Goal: Submit feedback/report problem

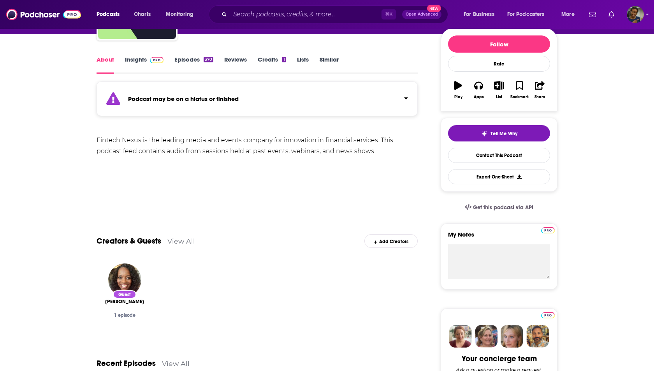
scroll to position [94, 0]
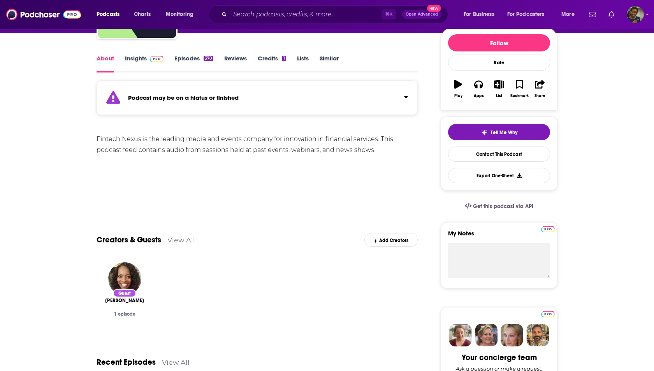
click at [139, 58] on link "Insights" at bounding box center [144, 63] width 39 height 18
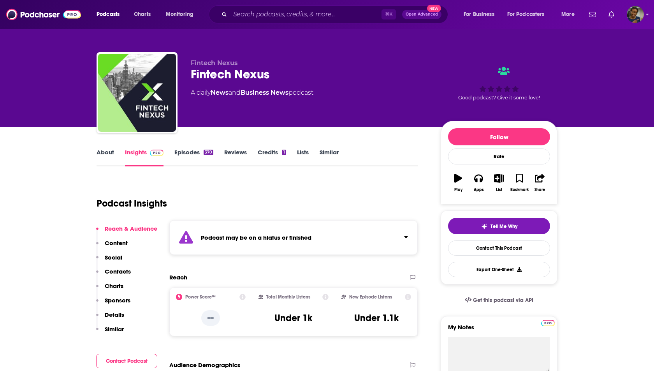
click at [119, 273] on p "Contacts" at bounding box center [118, 270] width 26 height 7
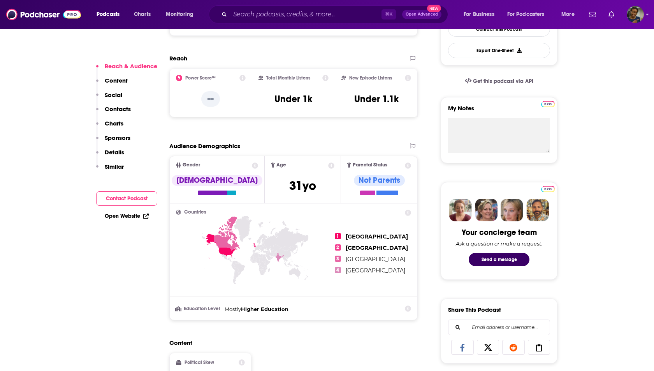
scroll to position [229, 0]
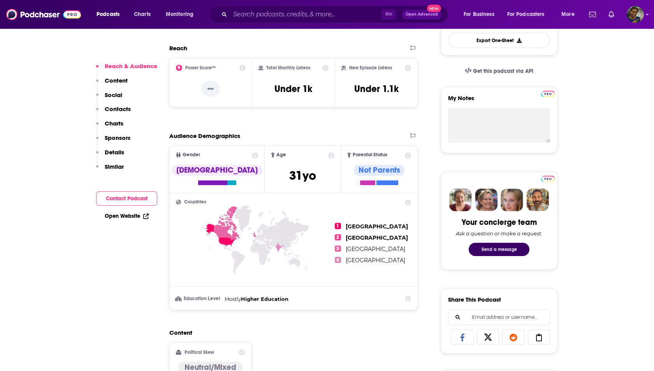
click at [488, 246] on button "Send a message" at bounding box center [499, 248] width 61 height 13
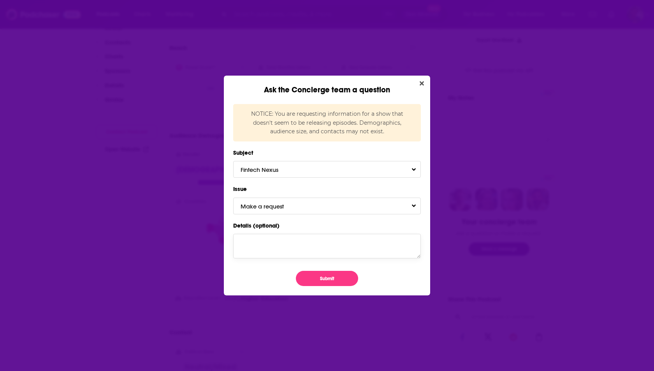
click at [313, 248] on textarea "Details (optional)" at bounding box center [327, 246] width 188 height 24
type textarea "This podcast is not on hiatus. It has produced 2x podcasts this month. Can you …"
click at [337, 207] on button "Make a request" at bounding box center [327, 205] width 188 height 17
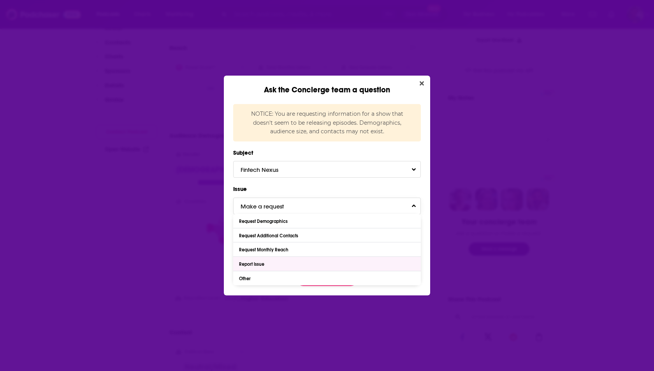
click at [293, 267] on div "Report Issue" at bounding box center [327, 263] width 188 height 14
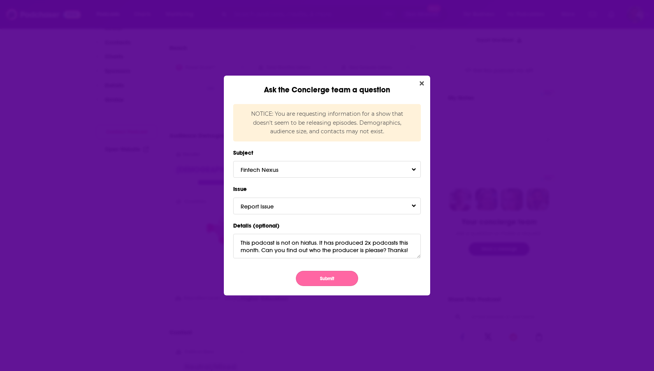
click at [317, 275] on button "Submit" at bounding box center [327, 278] width 62 height 15
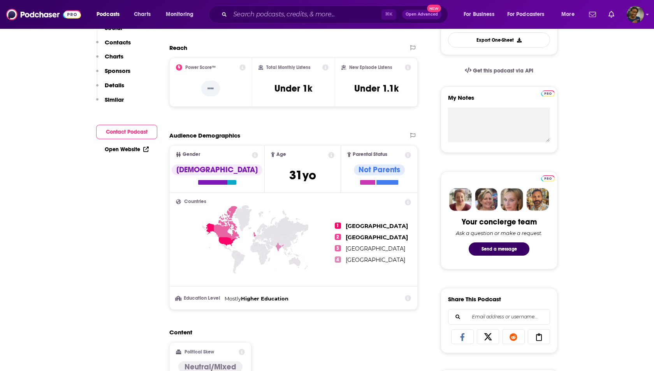
scroll to position [229, 0]
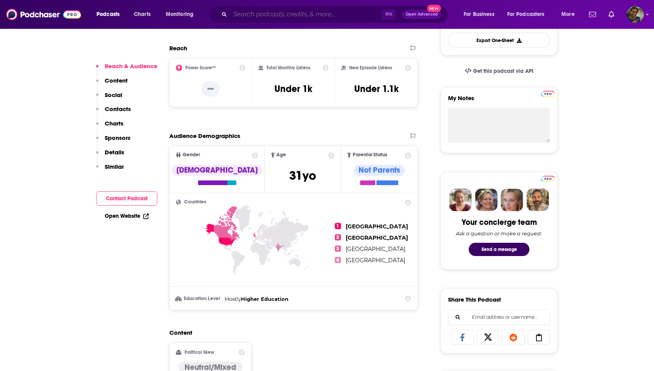
click at [253, 17] on input "Search podcasts, credits, & more..." at bounding box center [305, 14] width 151 height 12
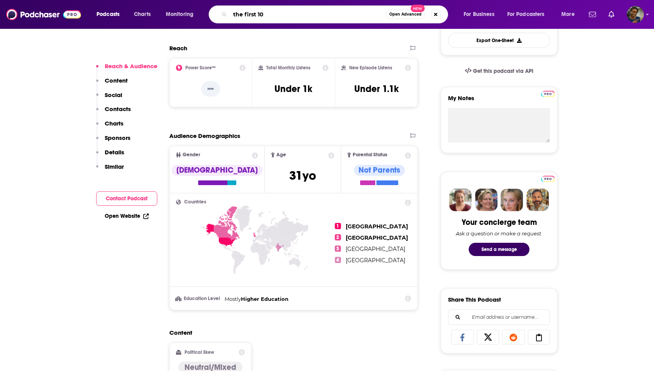
type input "the first 100"
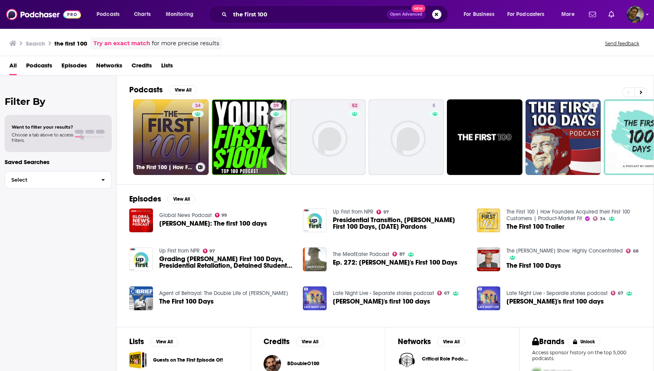
click at [153, 127] on link "34 The First 100 | How Founders Acquired their First 100 Customers | Product-Ma…" at bounding box center [171, 137] width 76 height 76
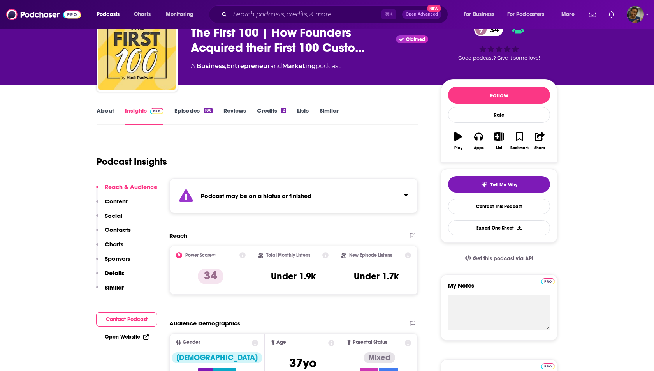
scroll to position [36, 0]
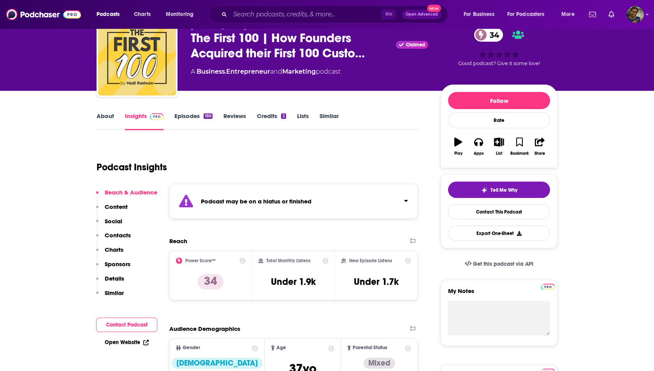
click at [189, 116] on link "Episodes 186" at bounding box center [193, 121] width 38 height 18
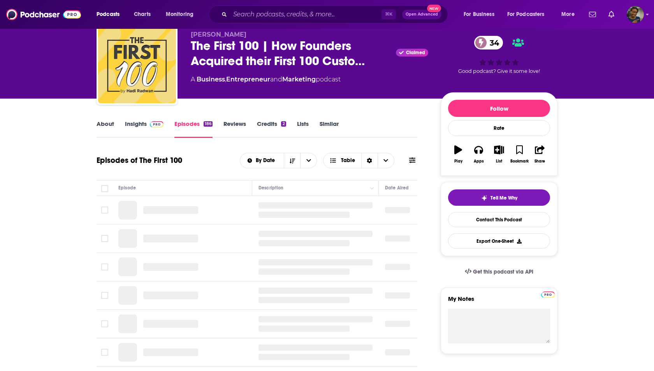
scroll to position [34, 0]
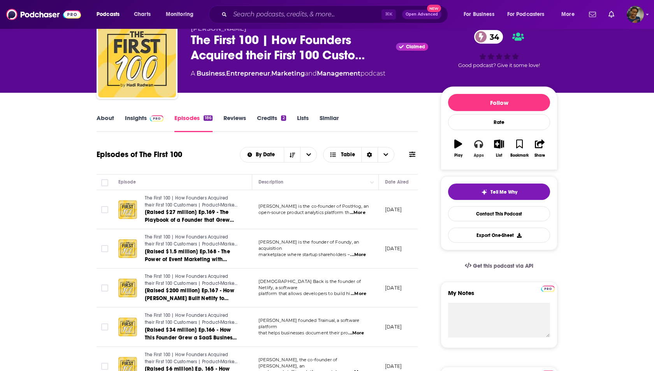
click at [478, 146] on icon "button" at bounding box center [478, 143] width 9 height 9
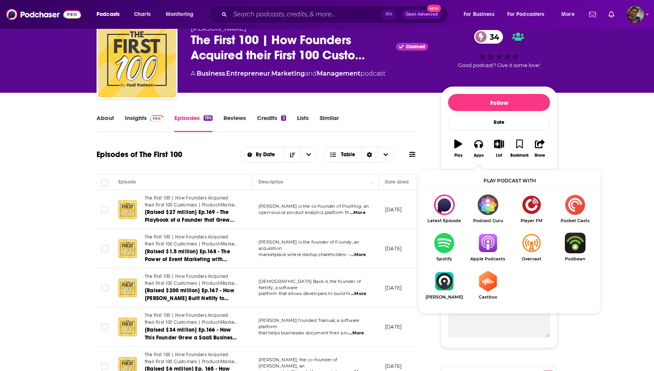
click at [488, 239] on img "Show Listen On dropdown" at bounding box center [488, 242] width 44 height 21
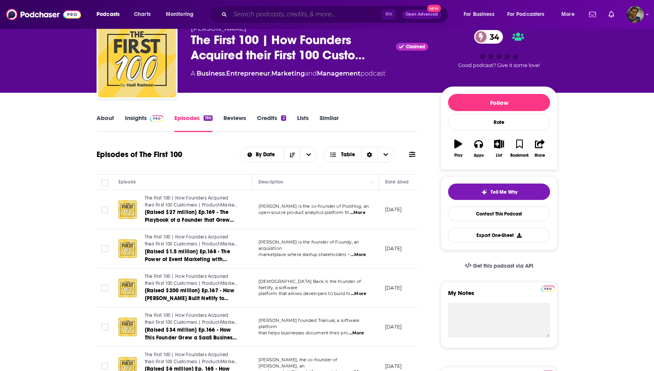
click at [248, 16] on input "Search podcasts, credits, & more..." at bounding box center [305, 14] width 151 height 12
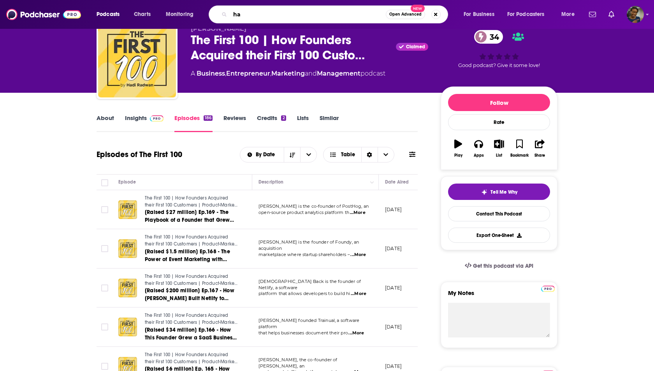
type input "h"
click at [135, 117] on link "Insights" at bounding box center [144, 123] width 39 height 18
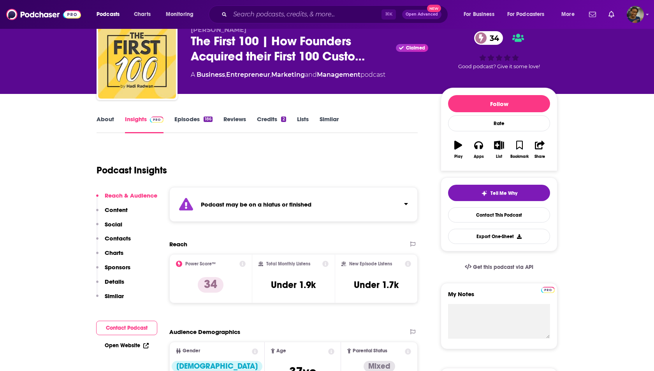
click at [118, 237] on p "Contacts" at bounding box center [118, 237] width 26 height 7
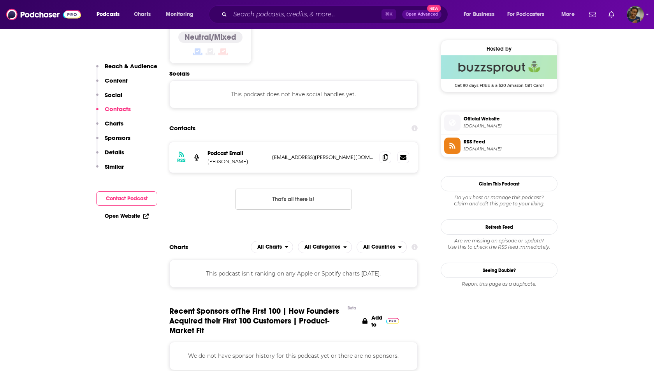
scroll to position [569, 0]
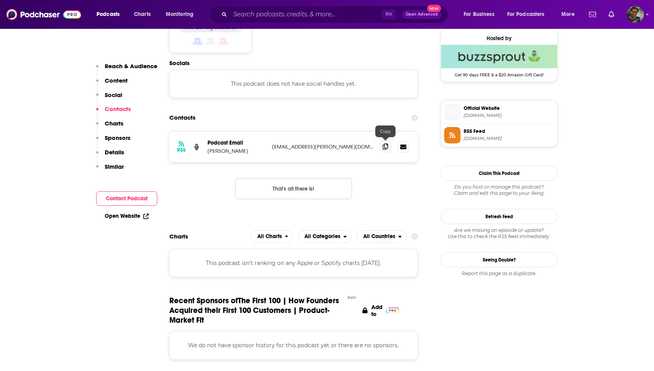
click at [388, 145] on icon at bounding box center [385, 146] width 5 height 6
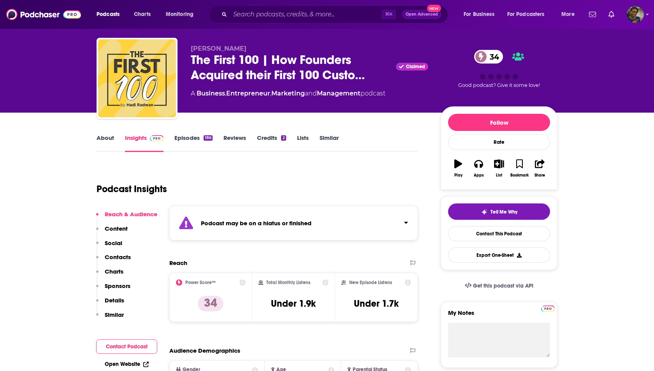
scroll to position [0, 0]
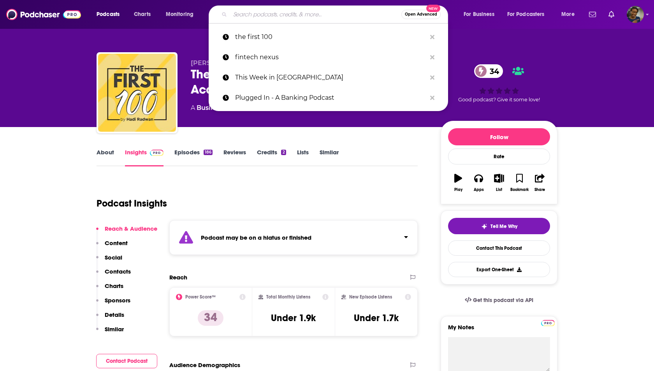
click at [258, 18] on input "Search podcasts, credits, & more..." at bounding box center [315, 14] width 171 height 12
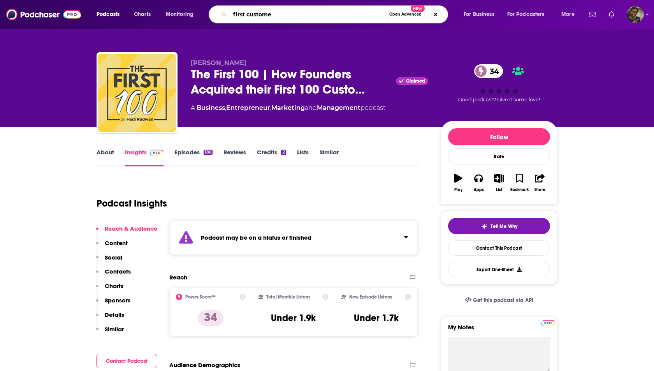
type input "first customer"
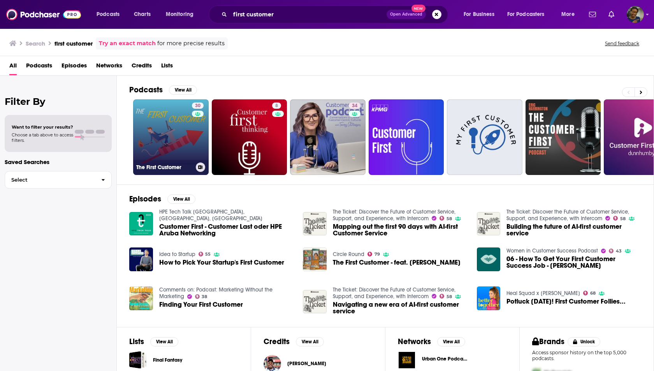
click at [179, 142] on link "30 The First Customer" at bounding box center [171, 137] width 76 height 76
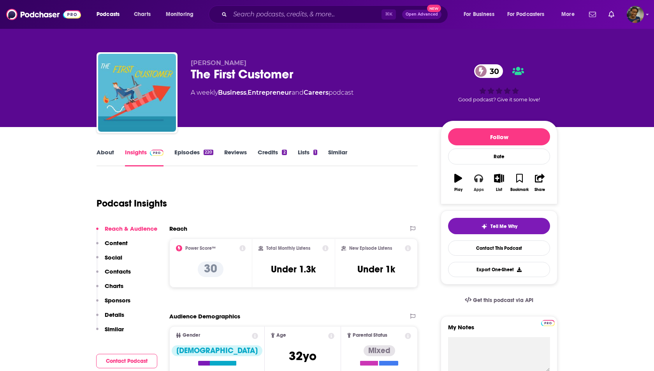
click at [476, 184] on button "Apps" at bounding box center [478, 183] width 20 height 28
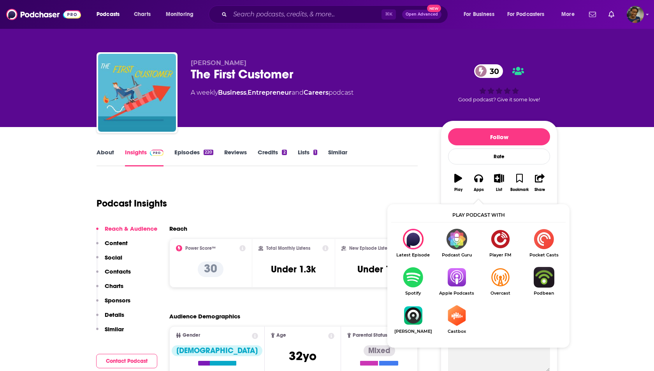
click at [451, 274] on img "Show Listen On dropdown" at bounding box center [457, 277] width 44 height 21
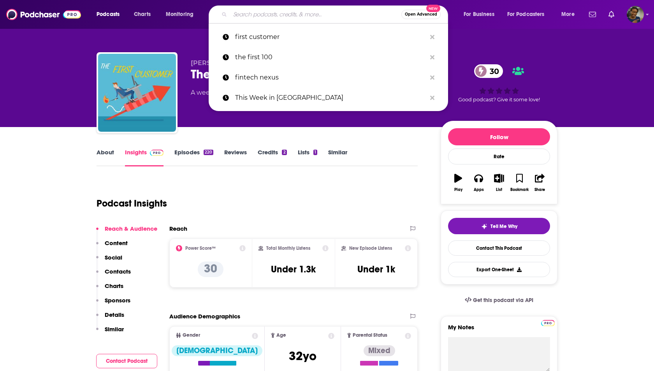
click at [274, 17] on input "Search podcasts, credits, & more..." at bounding box center [315, 14] width 171 height 12
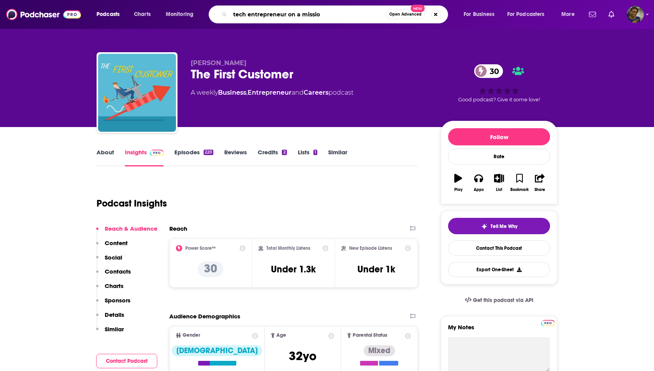
type input "tech entrepreneur on a mission"
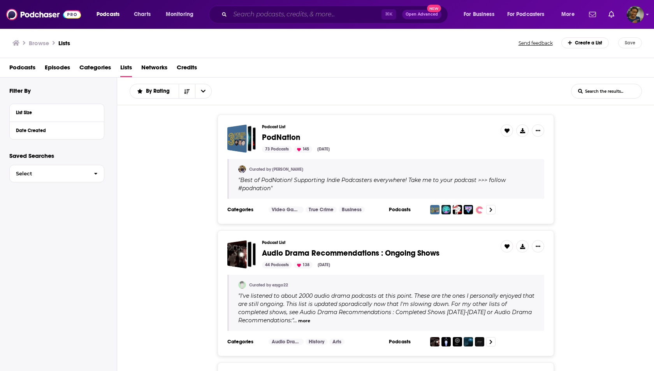
click at [239, 13] on input "Search podcasts, credits, & more..." at bounding box center [305, 14] width 151 height 12
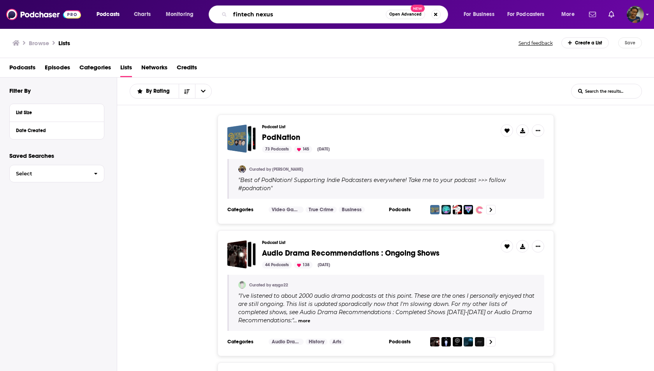
type input "fintech nexus"
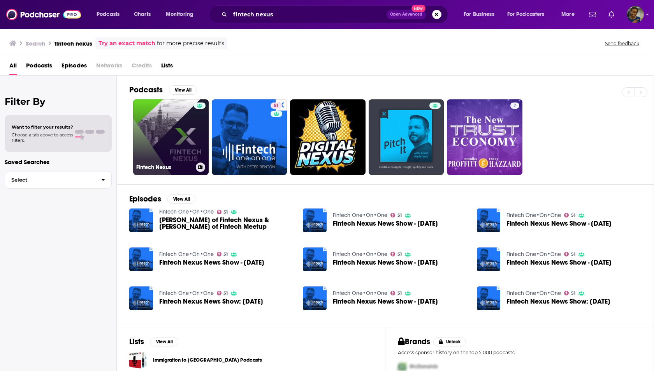
click at [184, 134] on link "Fintech Nexus" at bounding box center [171, 137] width 76 height 76
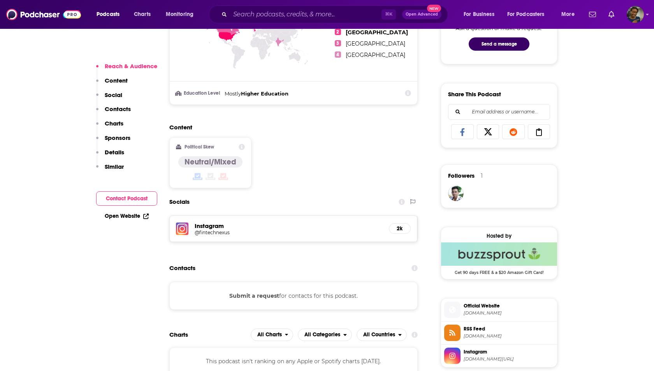
scroll to position [441, 0]
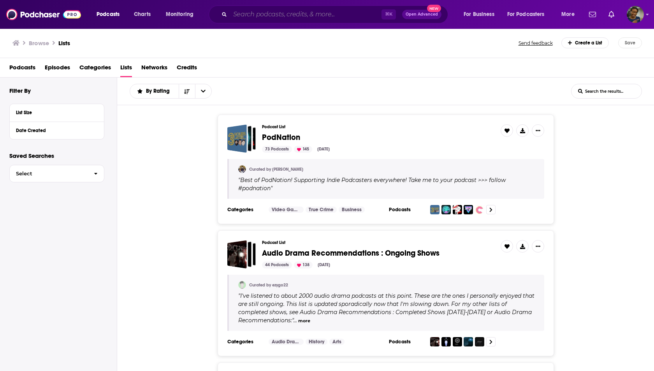
click at [351, 11] on input "Search podcasts, credits, & more..." at bounding box center [305, 14] width 151 height 12
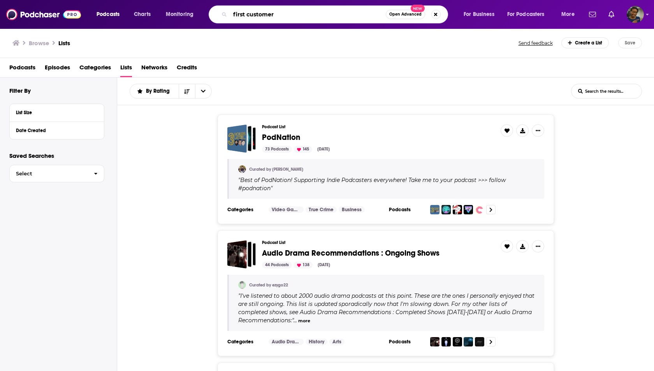
type input "first customer"
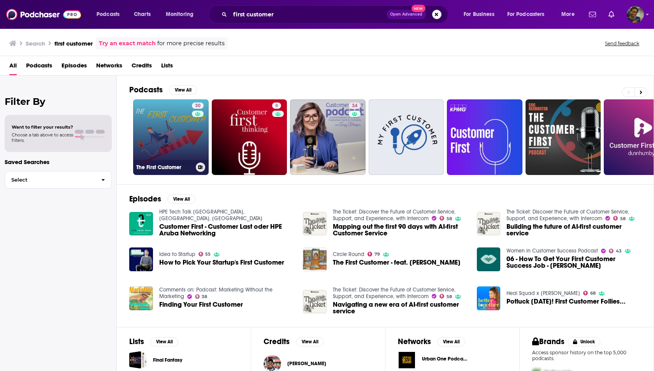
click at [196, 137] on div "30" at bounding box center [199, 132] width 14 height 60
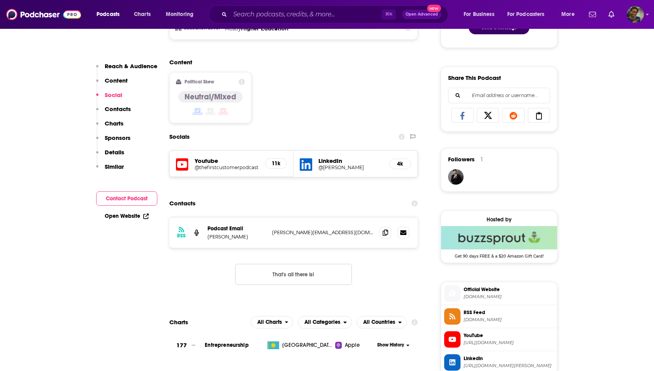
scroll to position [460, 0]
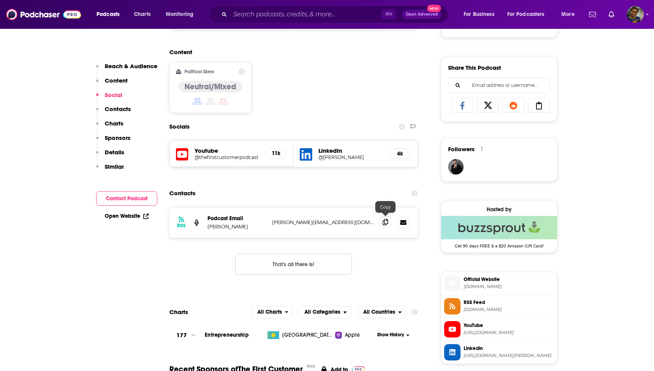
click at [388, 221] on span at bounding box center [385, 222] width 12 height 12
